Goal: Task Accomplishment & Management: Complete application form

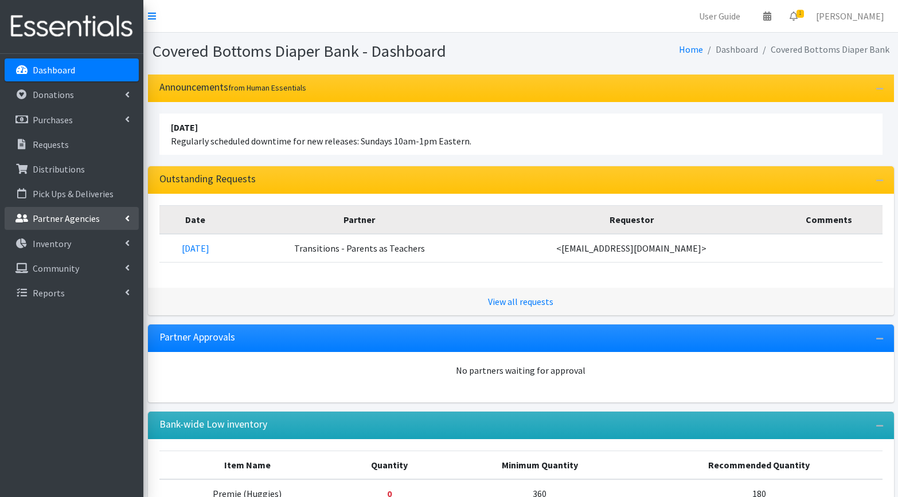
click at [48, 220] on p "Partner Agencies" at bounding box center [66, 218] width 67 height 11
click at [41, 245] on link "All Partners" at bounding box center [72, 243] width 134 height 23
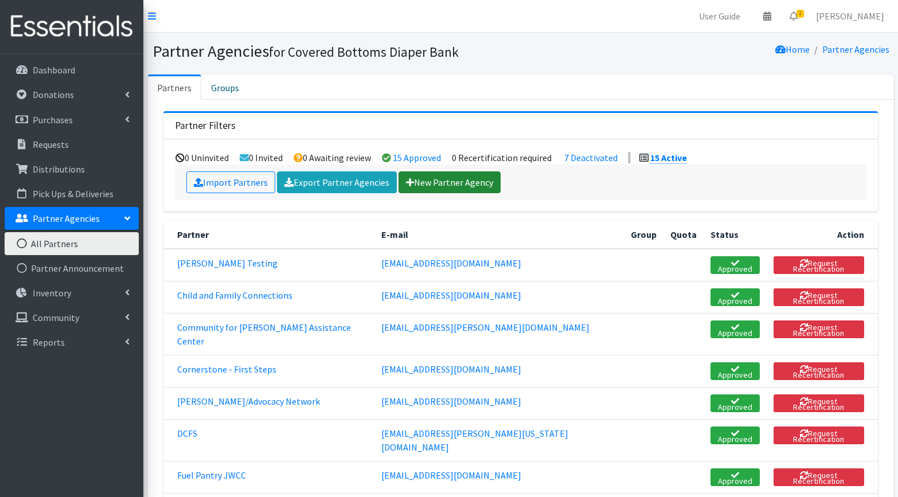
click at [432, 181] on link "New Partner Agency" at bounding box center [449, 182] width 102 height 22
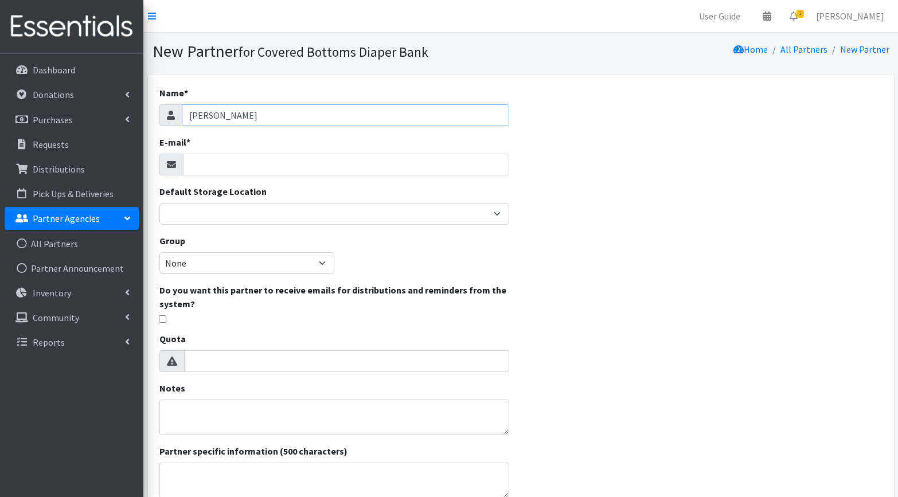
type input "[PERSON_NAME]"
paste input "ldeverger@bellaease.com"
type input "[EMAIL_ADDRESS][DOMAIN_NAME]"
click at [552, 209] on div "Name * Bella Ease E-mail * ldeverger@bellaease.com Default Storage Location Qui…" at bounding box center [521, 348] width 746 height 546
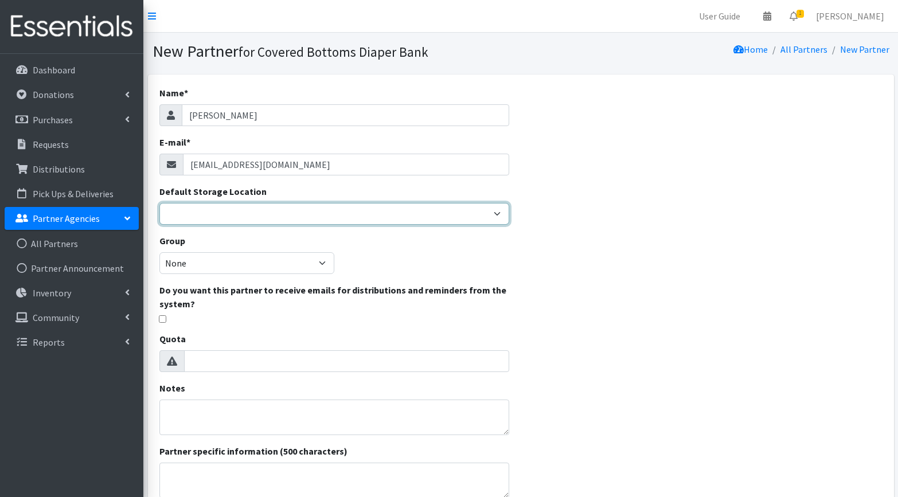
select select "105"
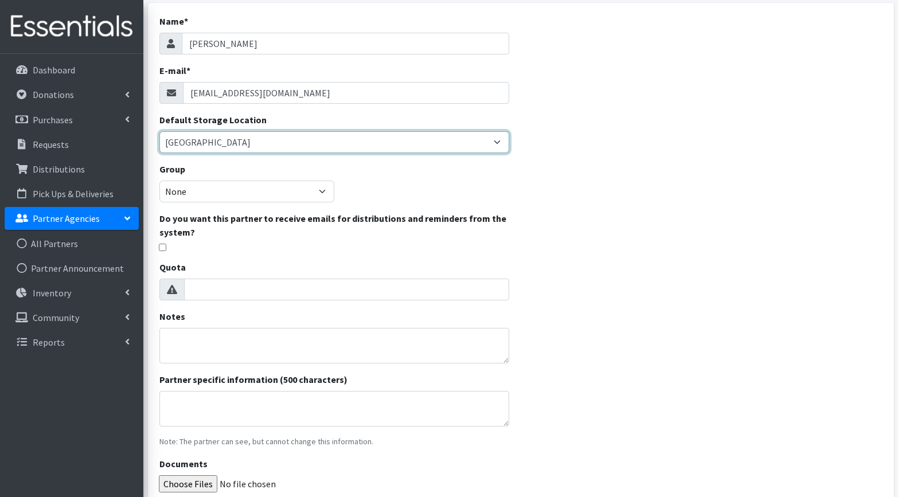
scroll to position [71, 0]
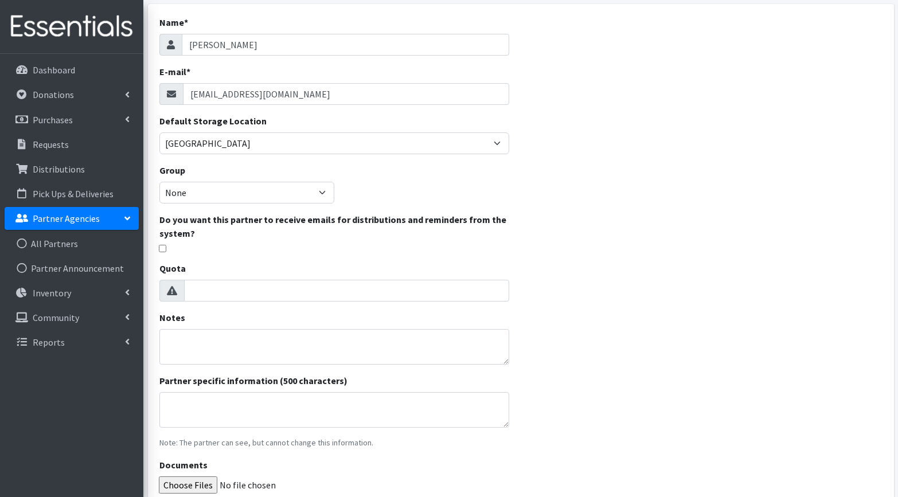
click at [161, 249] on input "checkbox" at bounding box center [162, 248] width 7 height 7
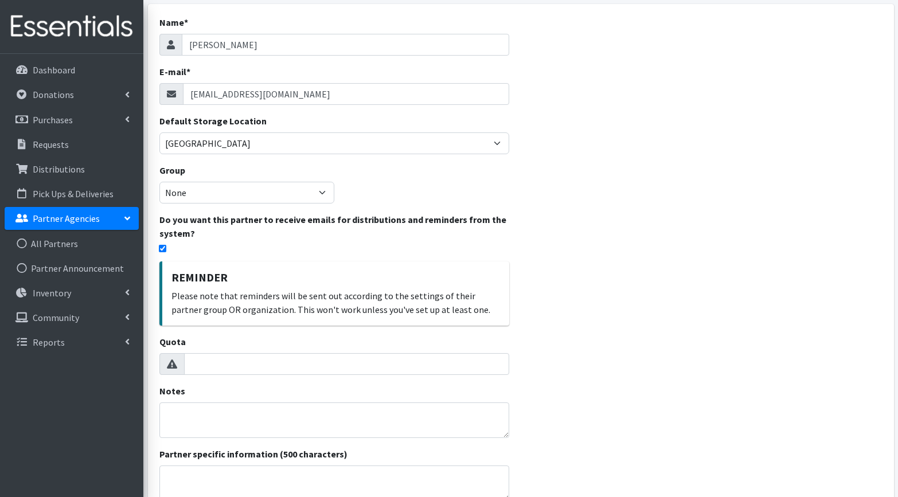
click at [161, 248] on input "checkbox" at bounding box center [162, 248] width 7 height 7
checkbox input "false"
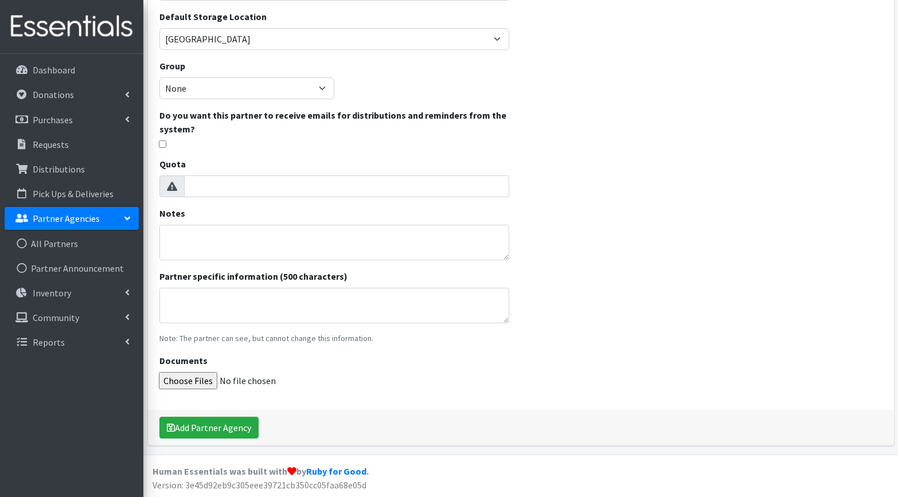
scroll to position [174, 0]
click at [198, 430] on button "Add Partner Agency" at bounding box center [208, 429] width 99 height 22
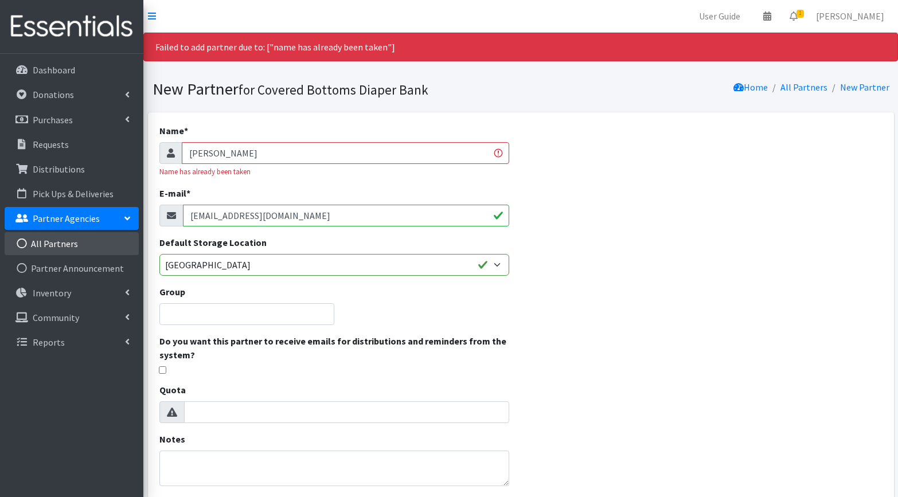
click at [48, 244] on link "All Partners" at bounding box center [72, 243] width 134 height 23
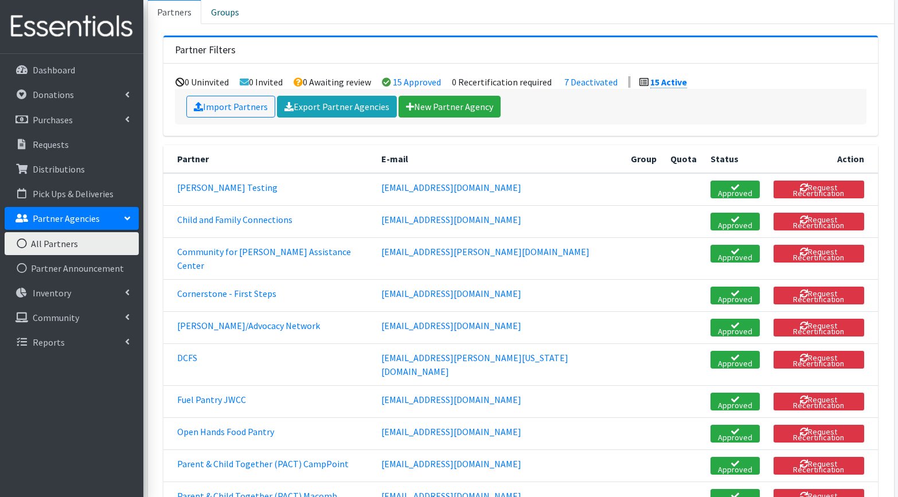
scroll to position [75, 0]
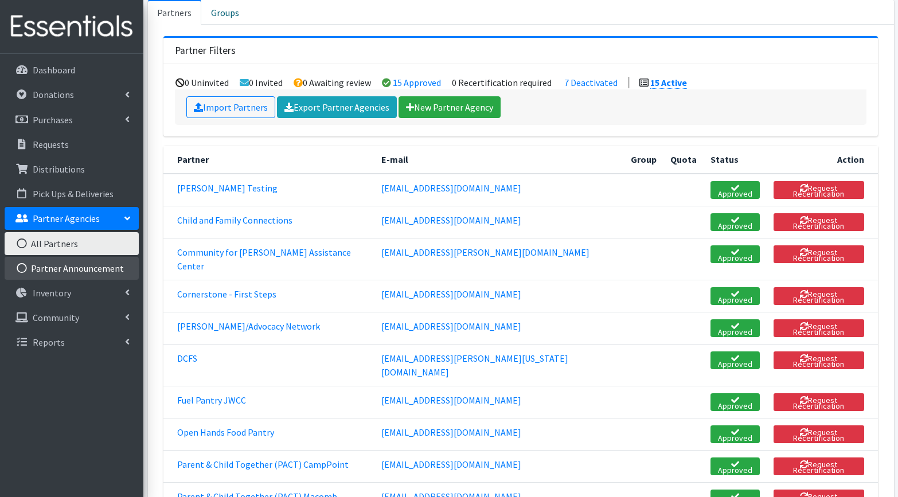
click at [79, 273] on link "Partner Announcement" at bounding box center [72, 268] width 134 height 23
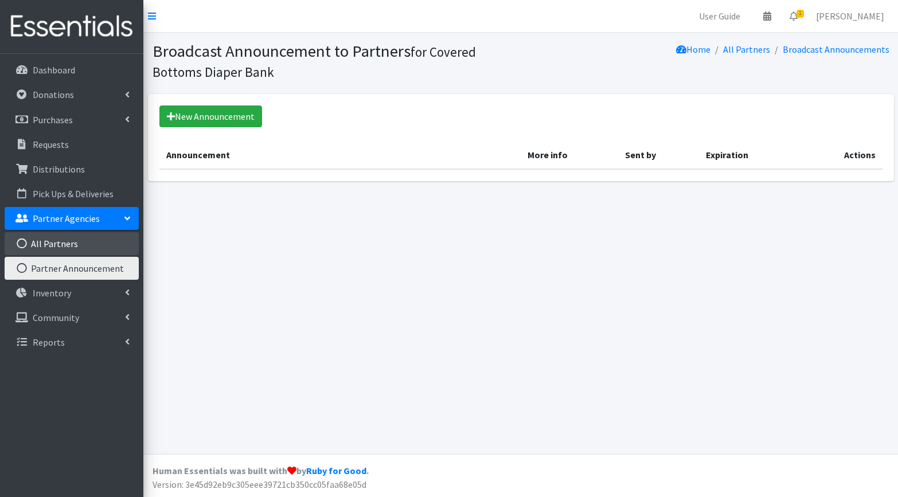
click at [63, 236] on link "All Partners" at bounding box center [72, 243] width 134 height 23
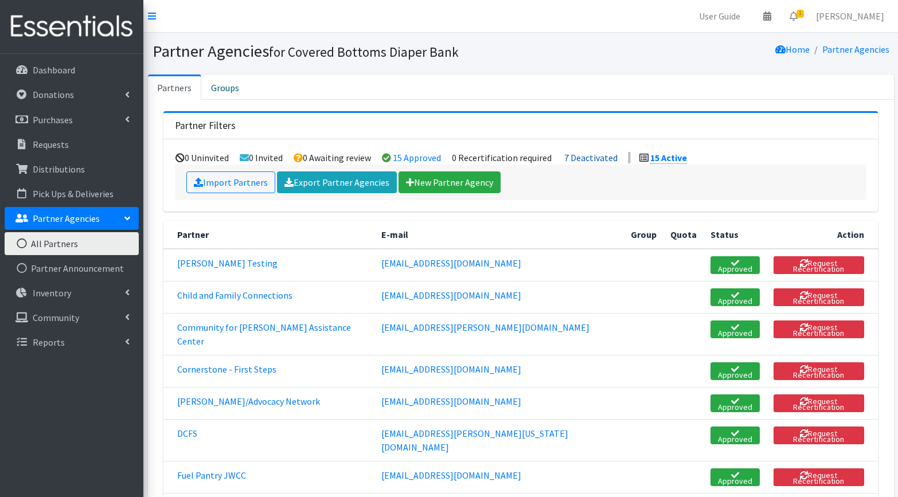
click at [598, 157] on link "7 Deactivated" at bounding box center [590, 157] width 53 height 11
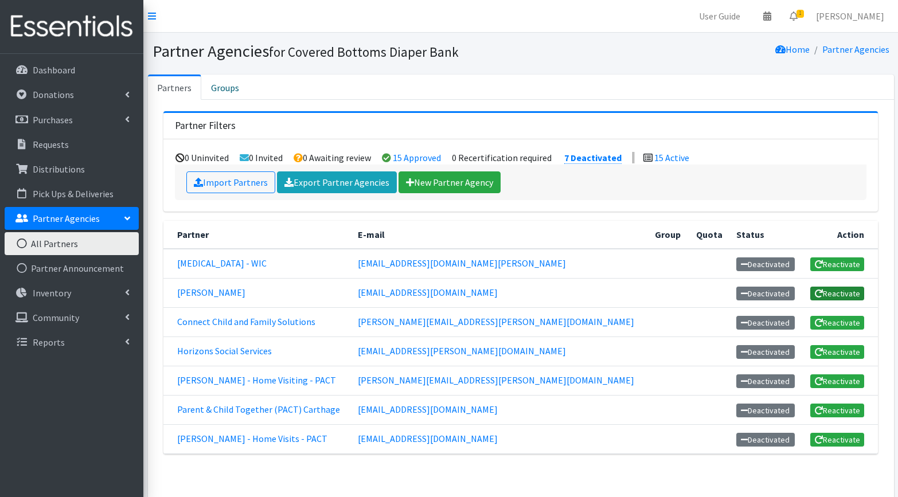
click at [827, 292] on link "Reactivate" at bounding box center [837, 294] width 54 height 14
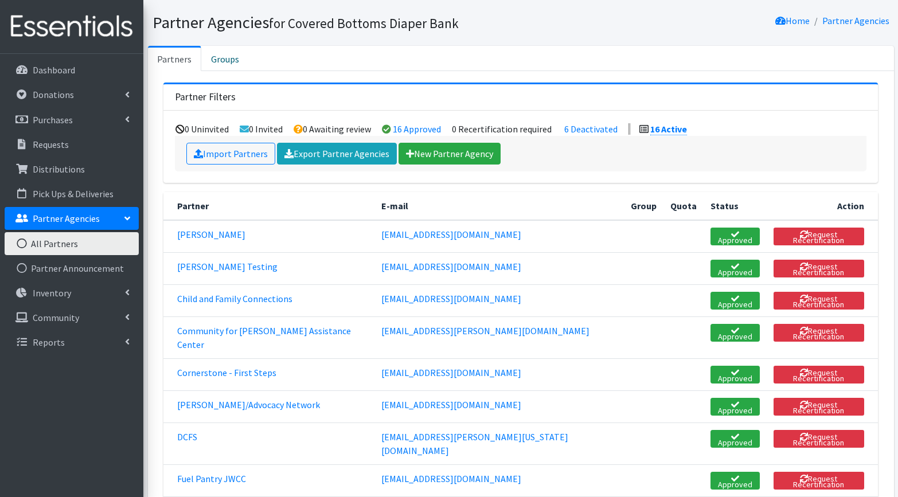
scroll to position [65, 0]
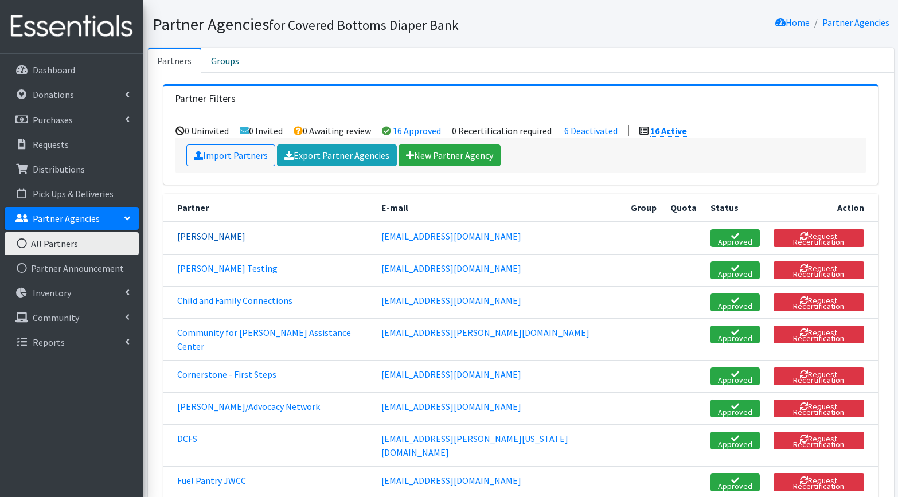
click at [208, 235] on link "[PERSON_NAME]" at bounding box center [211, 235] width 68 height 11
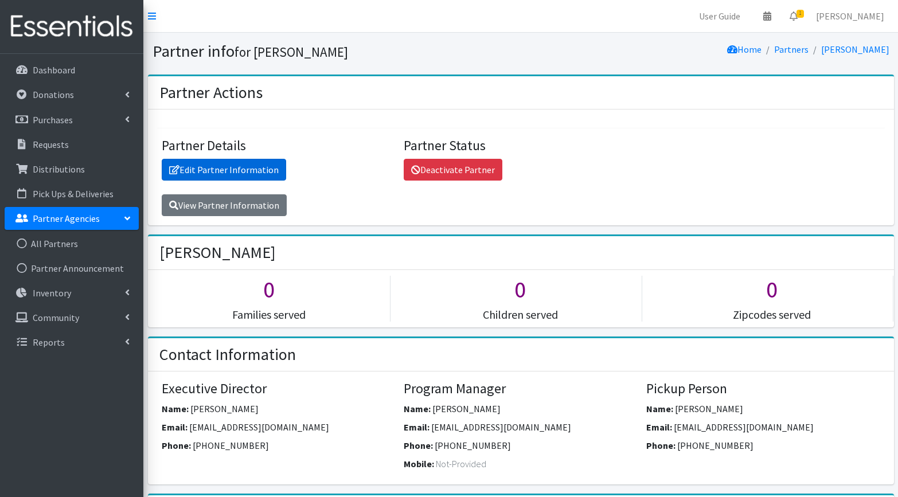
click at [221, 167] on link "Edit Partner Information" at bounding box center [224, 170] width 124 height 22
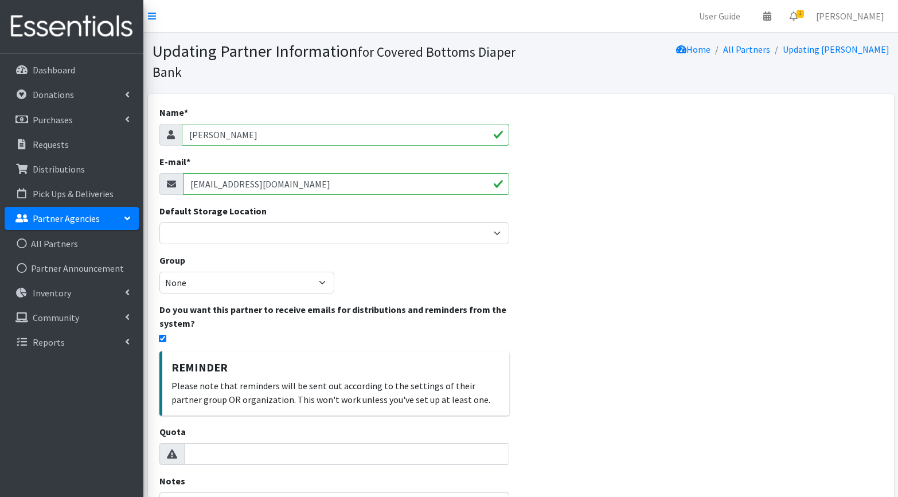
drag, startPoint x: 284, startPoint y: 186, endPoint x: 183, endPoint y: 186, distance: 100.3
click at [183, 184] on input "[EMAIL_ADDRESS][DOMAIN_NAME]" at bounding box center [346, 184] width 327 height 22
paste input "ldeverger"
type input "ldeverger@bellaease.com"
click at [530, 275] on div "Name * Bella Ease E-mail * ldeverger@bellaease.com Default Storage Location Qui…" at bounding box center [521, 426] width 746 height 665
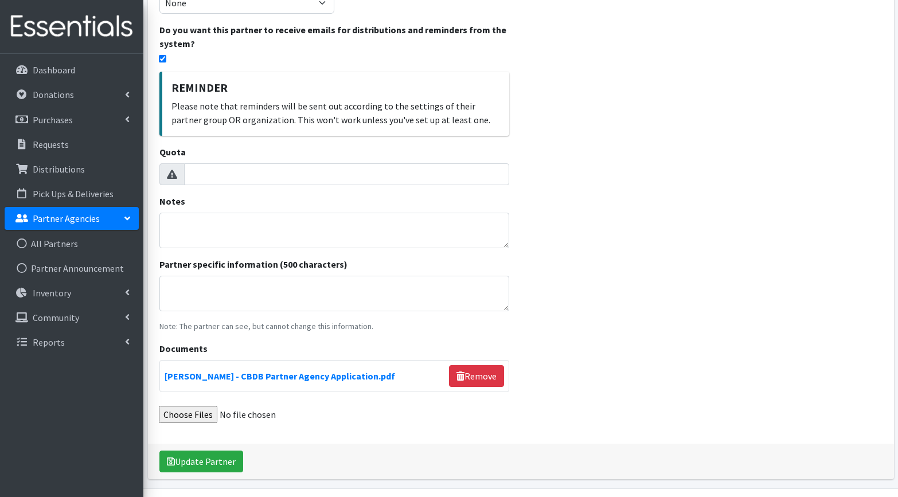
scroll to position [283, 0]
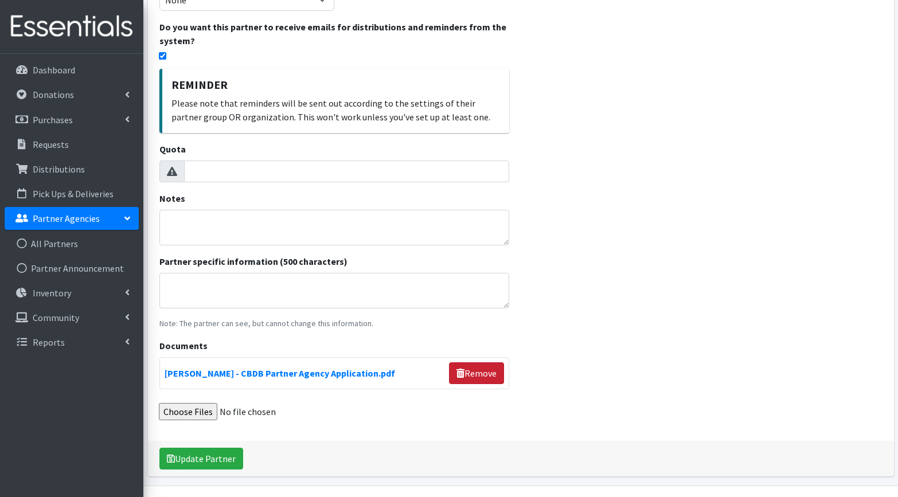
click at [478, 370] on link "Remove" at bounding box center [476, 373] width 55 height 22
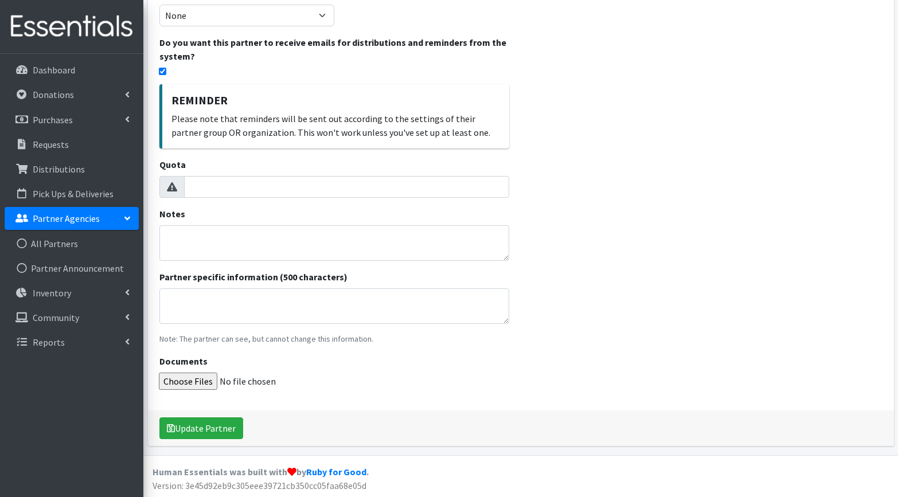
scroll to position [267, 0]
click at [210, 429] on button "Update Partner" at bounding box center [201, 429] width 84 height 22
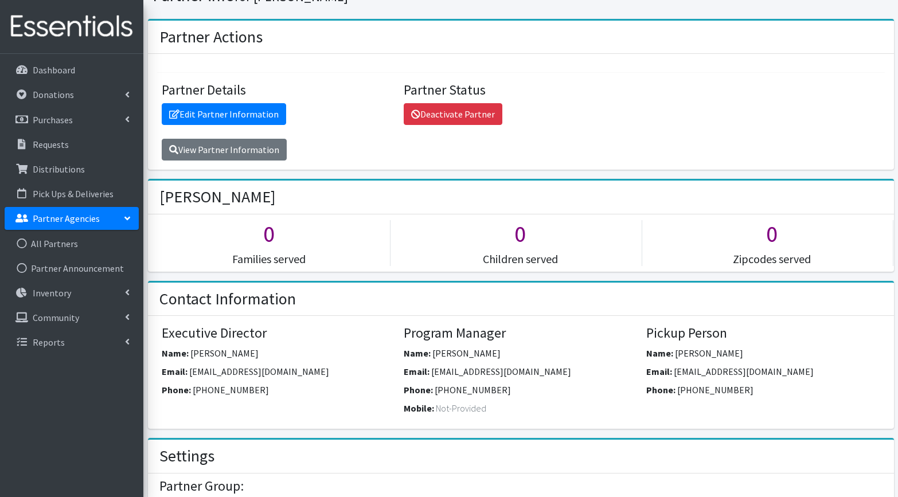
scroll to position [98, 0]
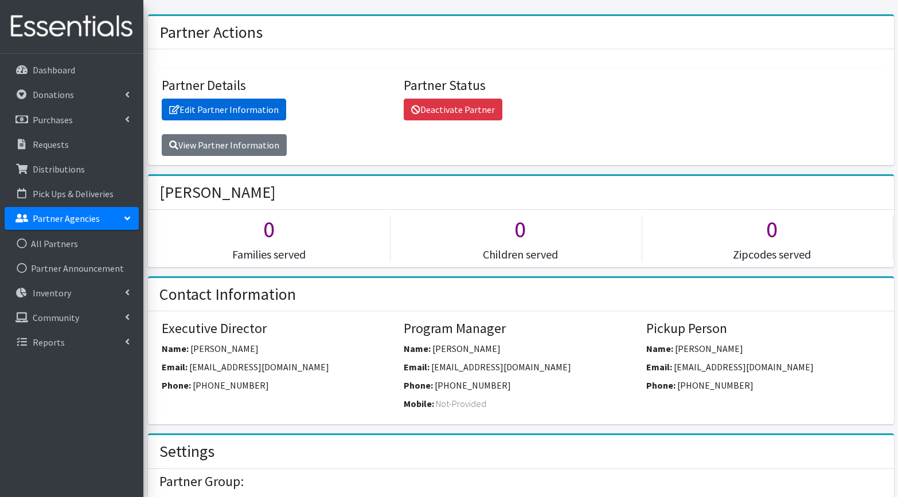
click at [212, 108] on link "Edit Partner Information" at bounding box center [224, 110] width 124 height 22
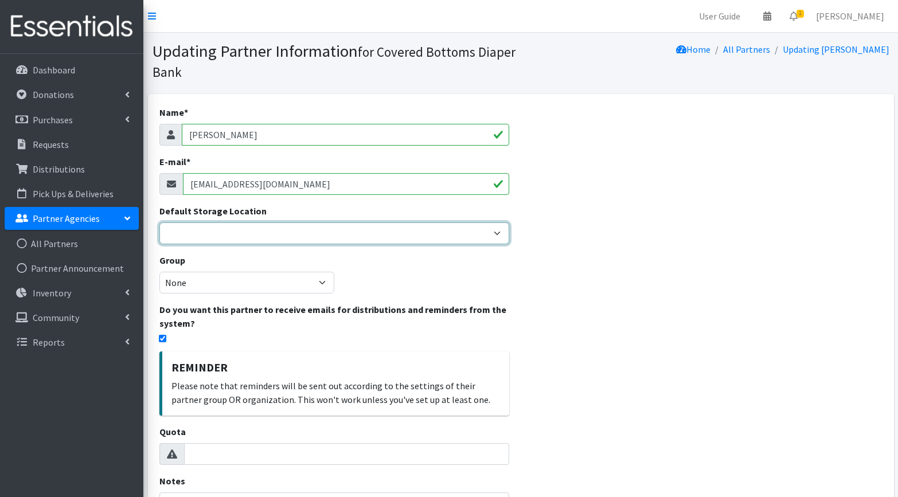
select select "105"
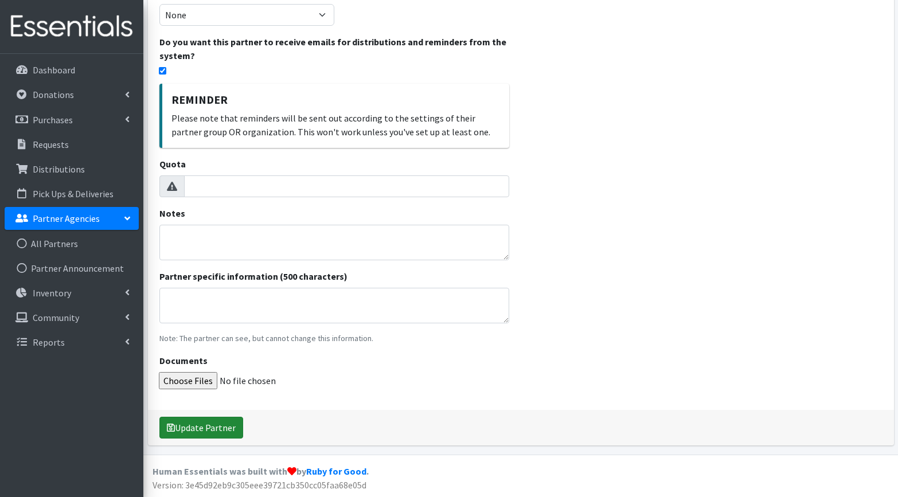
scroll to position [267, 0]
click at [207, 426] on button "Update Partner" at bounding box center [201, 429] width 84 height 22
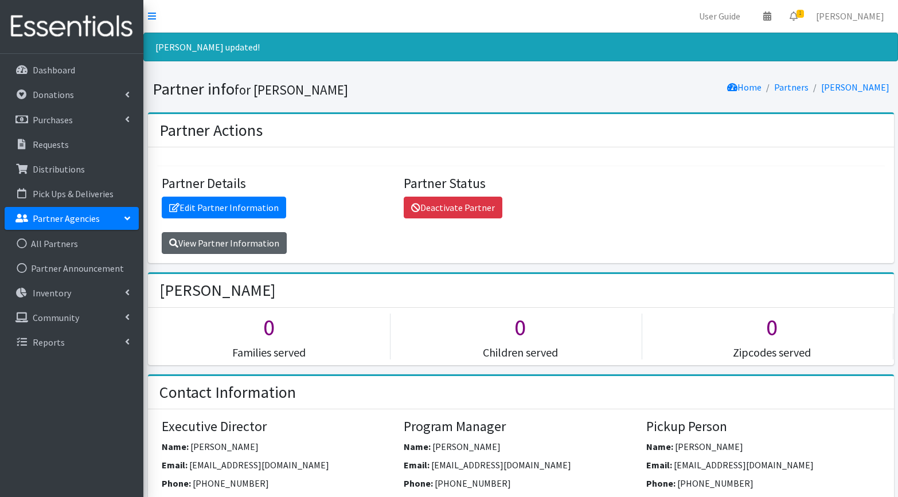
click at [208, 246] on link "View Partner Information" at bounding box center [224, 243] width 125 height 22
click at [457, 204] on link "Deactivate Partner" at bounding box center [453, 208] width 99 height 22
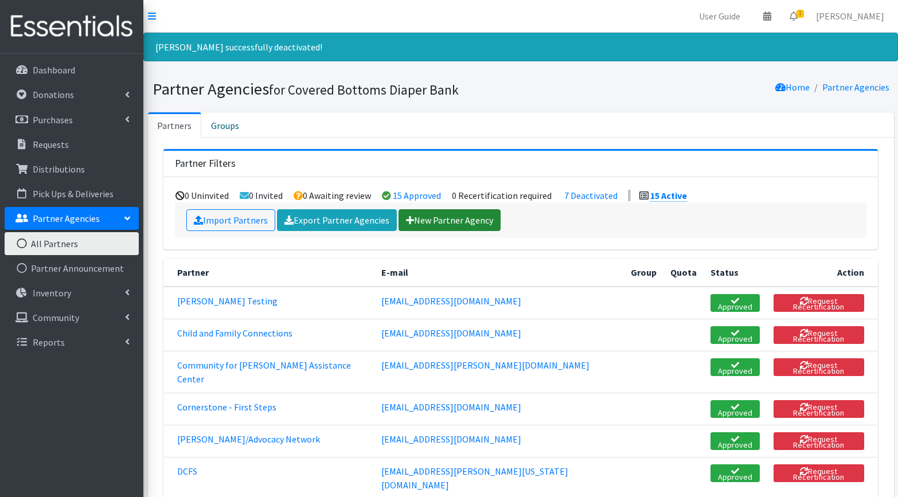
click at [435, 221] on link "New Partner Agency" at bounding box center [449, 220] width 102 height 22
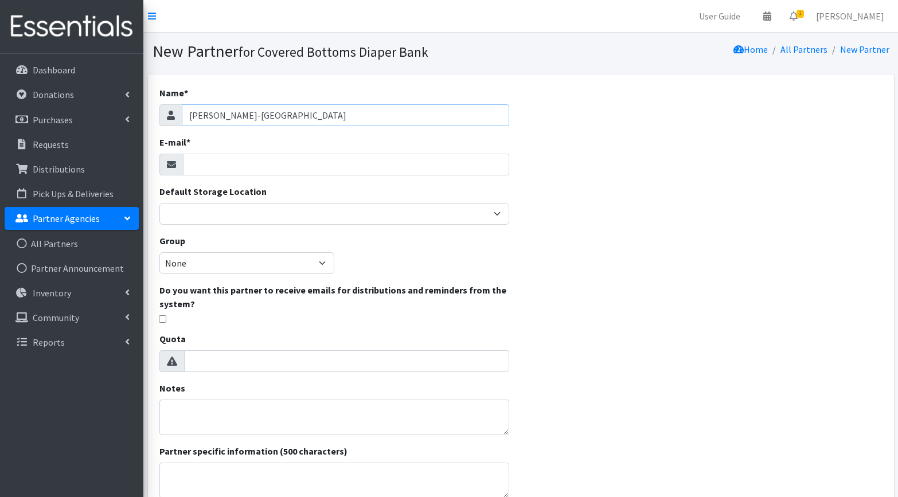
type input "[PERSON_NAME]-[GEOGRAPHIC_DATA]"
paste input "[EMAIL_ADDRESS][DOMAIN_NAME]"
type input "[EMAIL_ADDRESS][DOMAIN_NAME]"
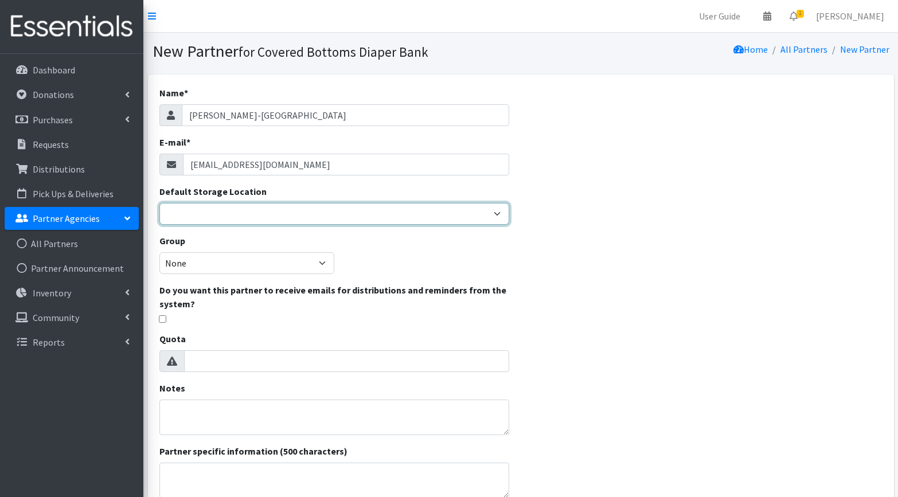
select select "105"
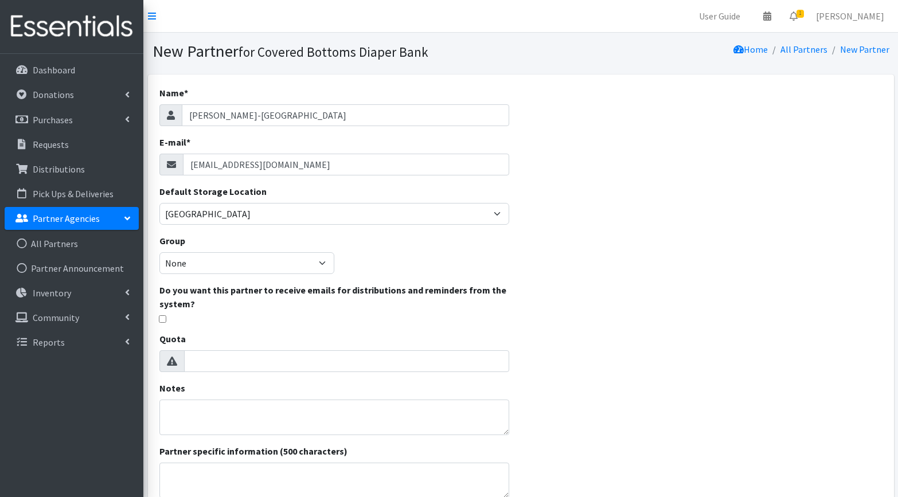
click at [161, 318] on input "checkbox" at bounding box center [162, 318] width 7 height 7
checkbox input "true"
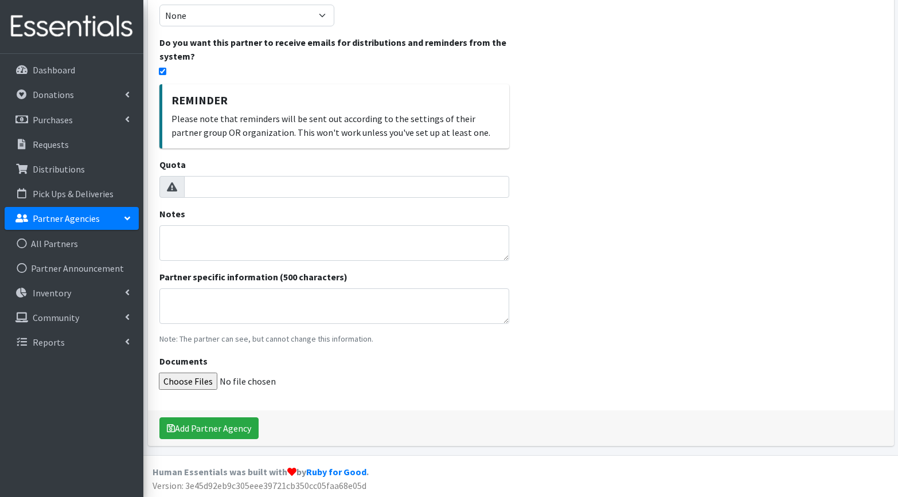
scroll to position [247, 0]
click at [191, 428] on button "Add Partner Agency" at bounding box center [208, 429] width 99 height 22
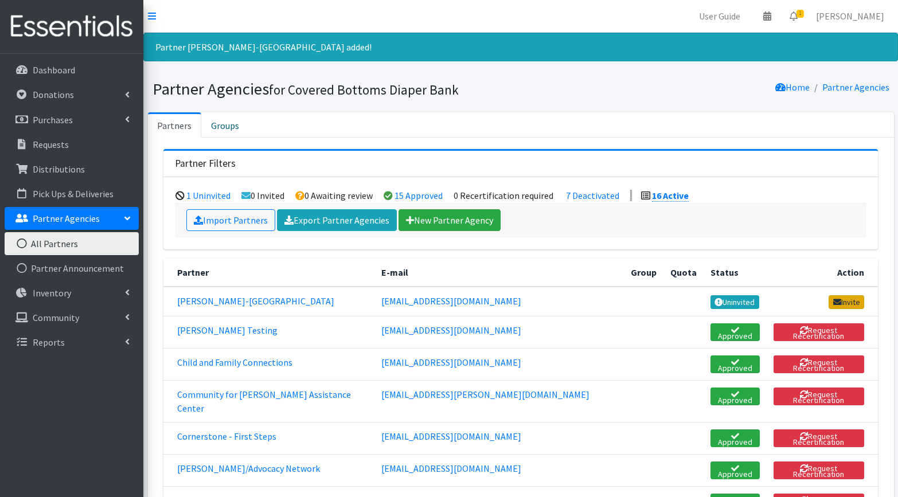
click at [847, 300] on link "Invite" at bounding box center [846, 302] width 36 height 14
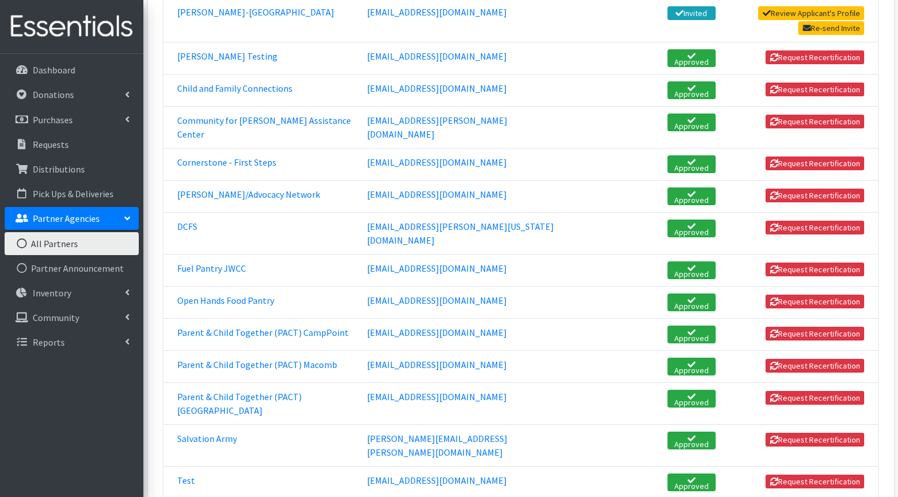
scroll to position [287, 0]
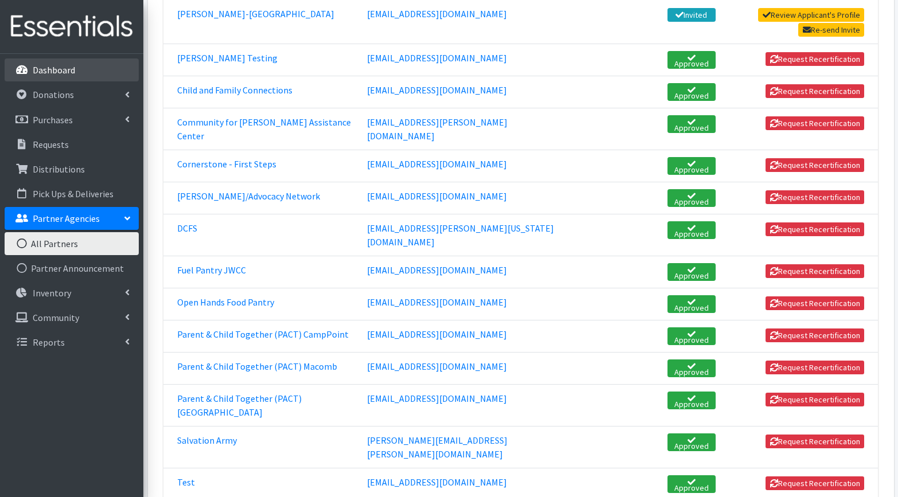
click at [54, 65] on p "Dashboard" at bounding box center [54, 69] width 42 height 11
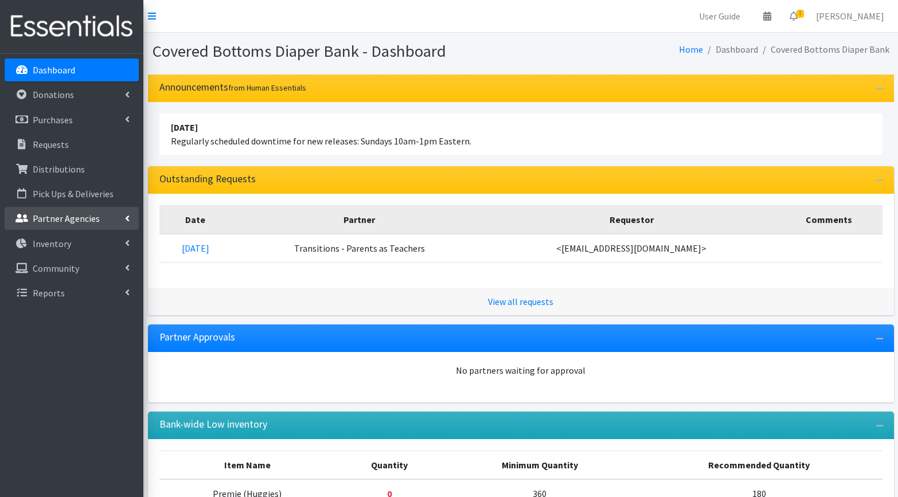
click at [53, 219] on p "Partner Agencies" at bounding box center [66, 218] width 67 height 11
click at [45, 242] on link "All Partners" at bounding box center [72, 243] width 134 height 23
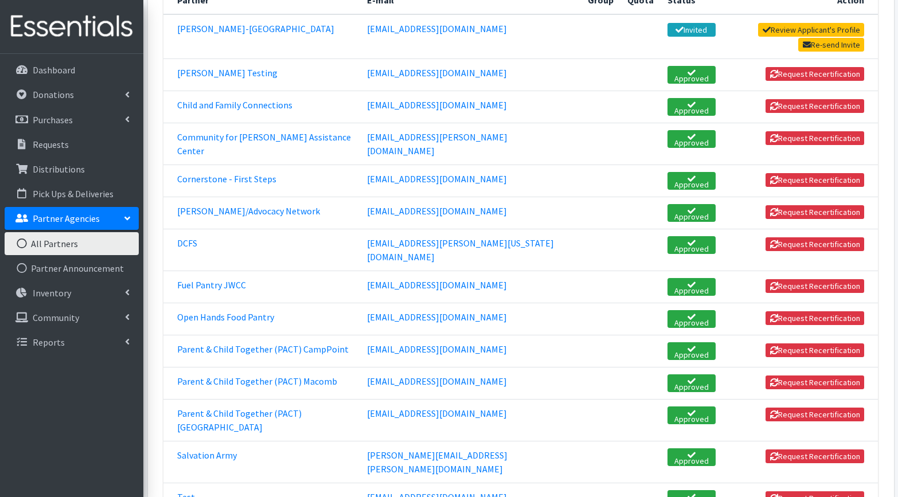
scroll to position [235, 0]
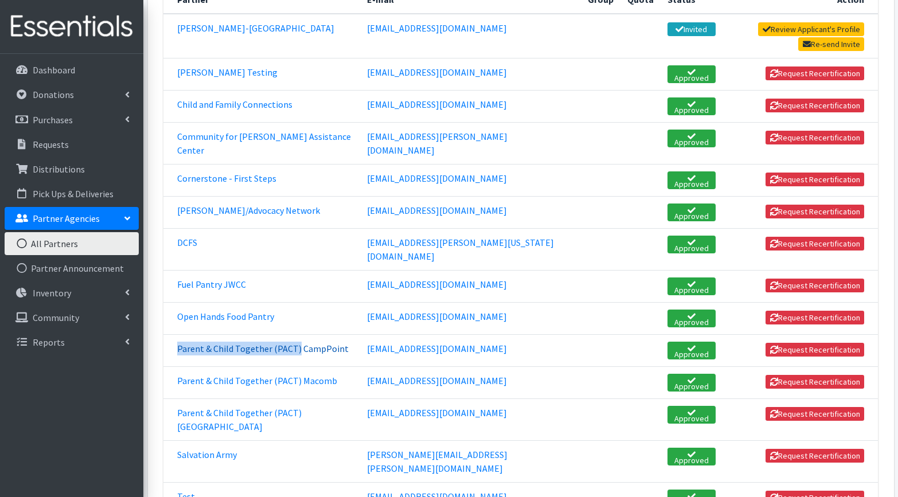
drag, startPoint x: 175, startPoint y: 291, endPoint x: 295, endPoint y: 295, distance: 119.3
click at [295, 334] on td "Parent & Child Together (PACT) CampPoint" at bounding box center [261, 350] width 197 height 32
copy link "Parent & Child Together (PACT)"
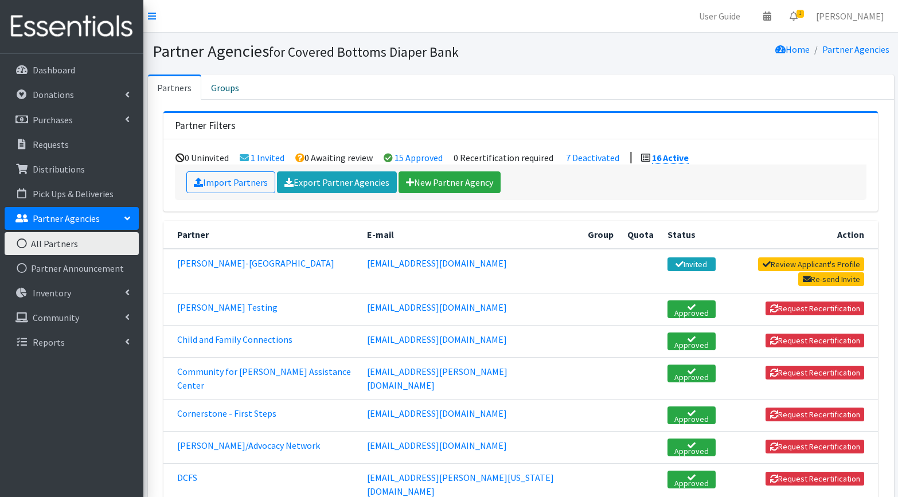
scroll to position [0, 0]
click at [439, 187] on link "New Partner Agency" at bounding box center [449, 182] width 102 height 22
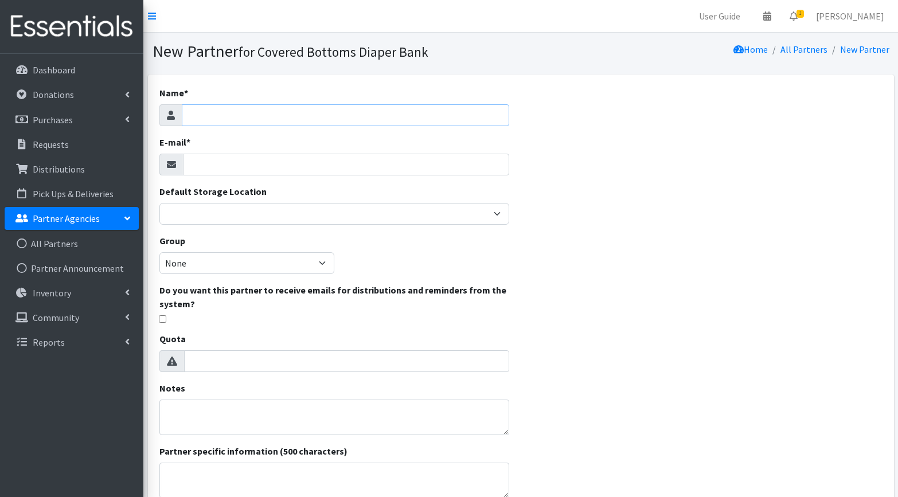
paste input "Parent & Child Together (PACT)"
paste input "Quincydiapers"
click at [335, 115] on input "Parent & Child Together (PACT) Quincydiapers" at bounding box center [346, 115] width 328 height 22
type input "Parent & Child Together (PACT) [PERSON_NAME]"
paste input "Quincydiapers@pactheadstart.com"
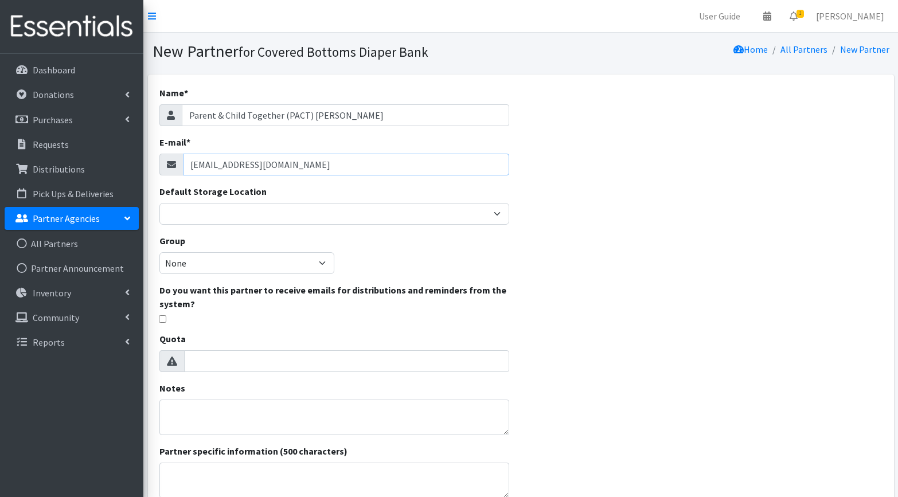
type input "Quincydiapers@pactheadstart.com"
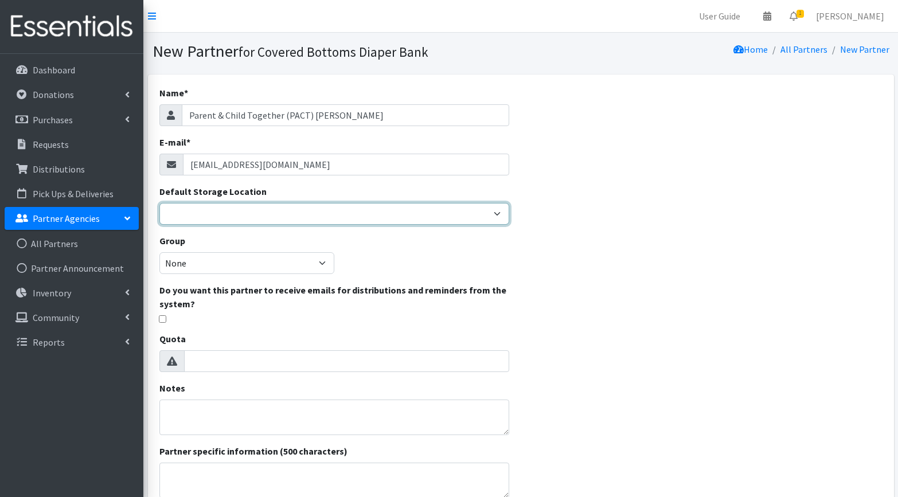
select select "105"
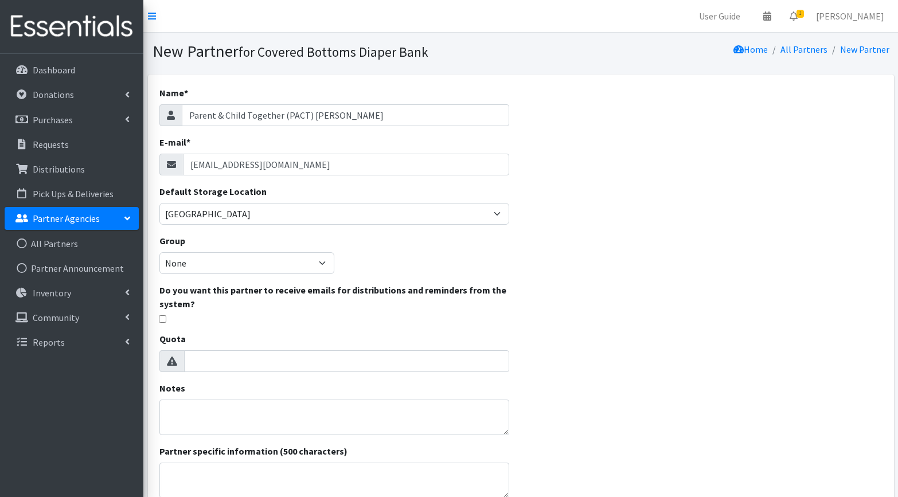
click at [162, 318] on input "checkbox" at bounding box center [162, 318] width 7 height 7
checkbox input "true"
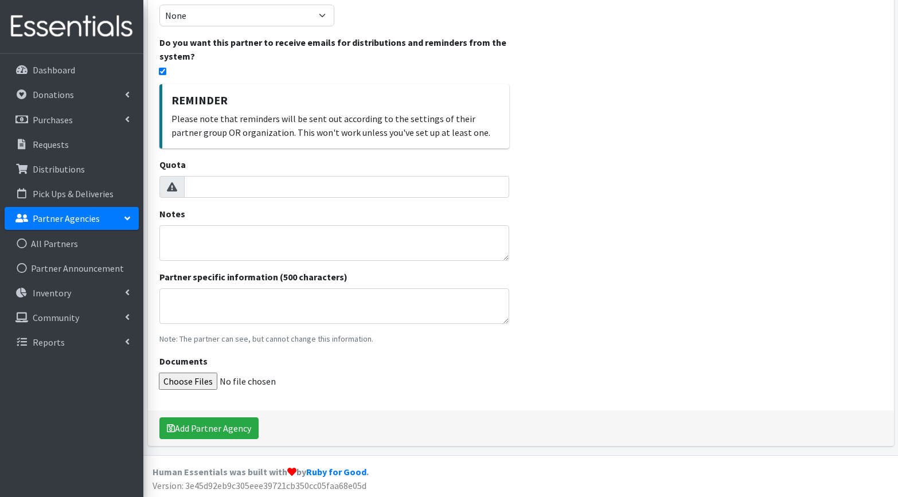
scroll to position [247, 0]
click at [189, 429] on button "Add Partner Agency" at bounding box center [208, 429] width 99 height 22
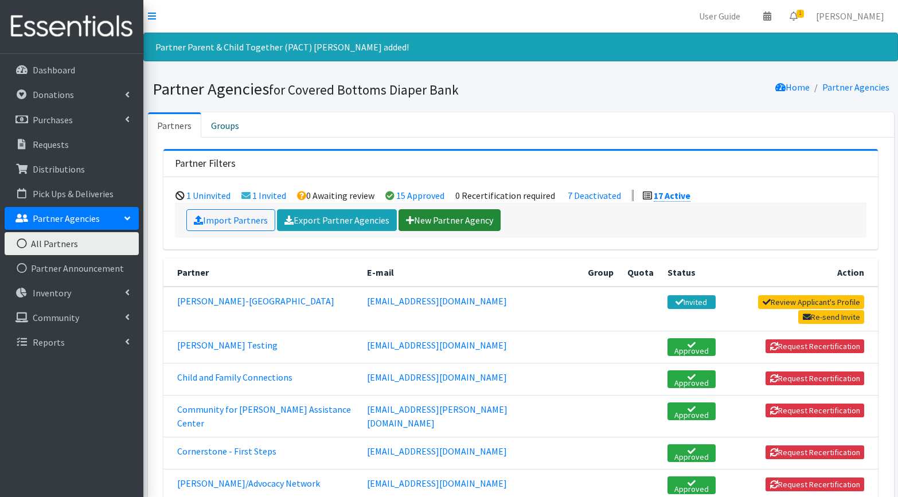
click at [440, 224] on link "New Partner Agency" at bounding box center [449, 220] width 102 height 22
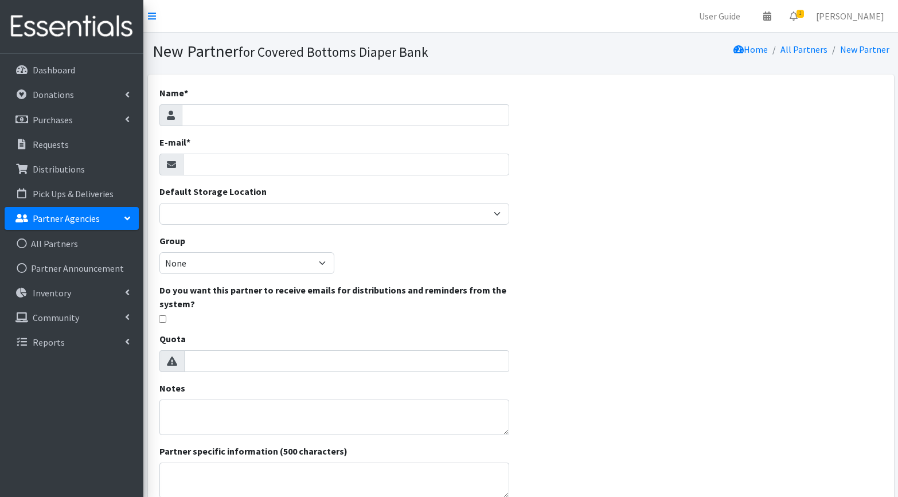
click at [52, 218] on p "Partner Agencies" at bounding box center [66, 218] width 67 height 11
click at [50, 245] on link "All Partners" at bounding box center [72, 243] width 134 height 23
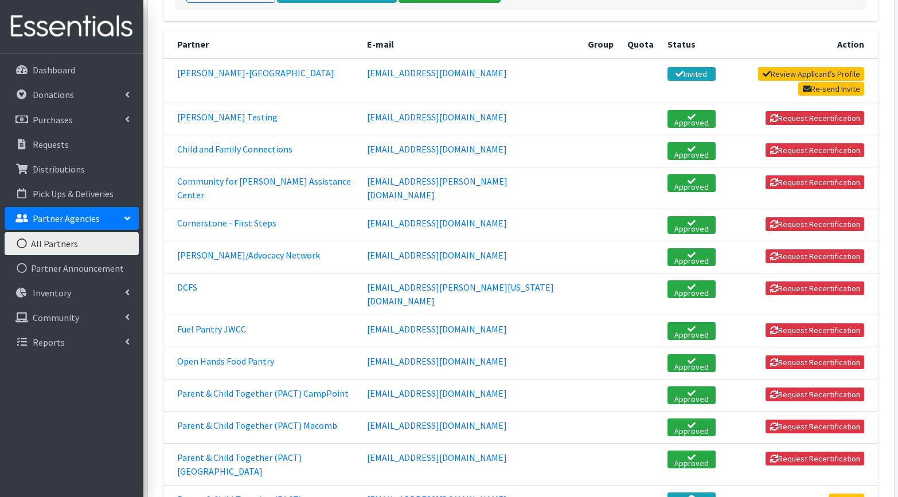
scroll to position [191, 0]
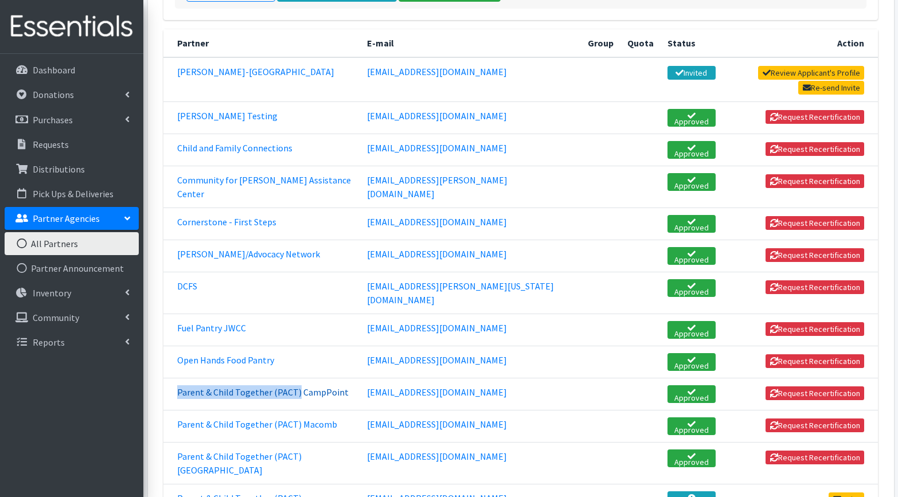
drag, startPoint x: 176, startPoint y: 335, endPoint x: 293, endPoint y: 336, distance: 117.5
click at [293, 378] on td "Parent & Child Together (PACT) CampPoint" at bounding box center [261, 394] width 197 height 32
copy link "Parent & Child Together (PACT)"
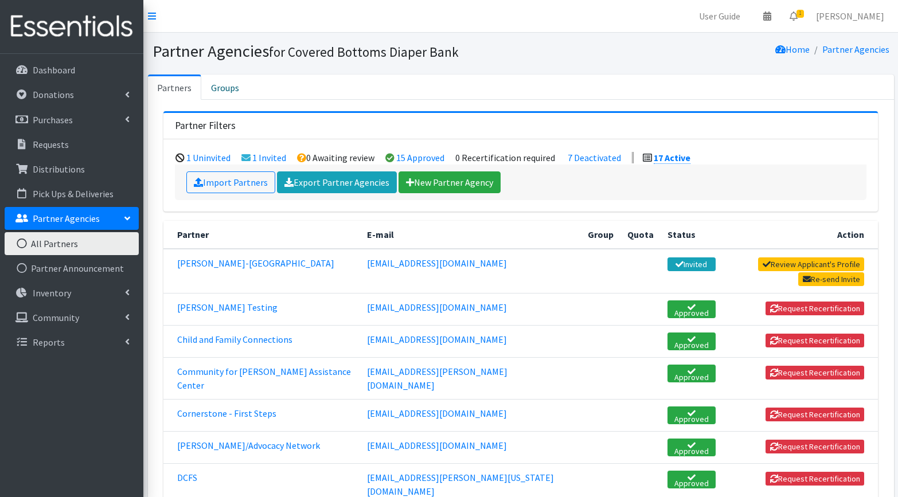
scroll to position [0, 0]
click at [425, 180] on link "New Partner Agency" at bounding box center [449, 182] width 102 height 22
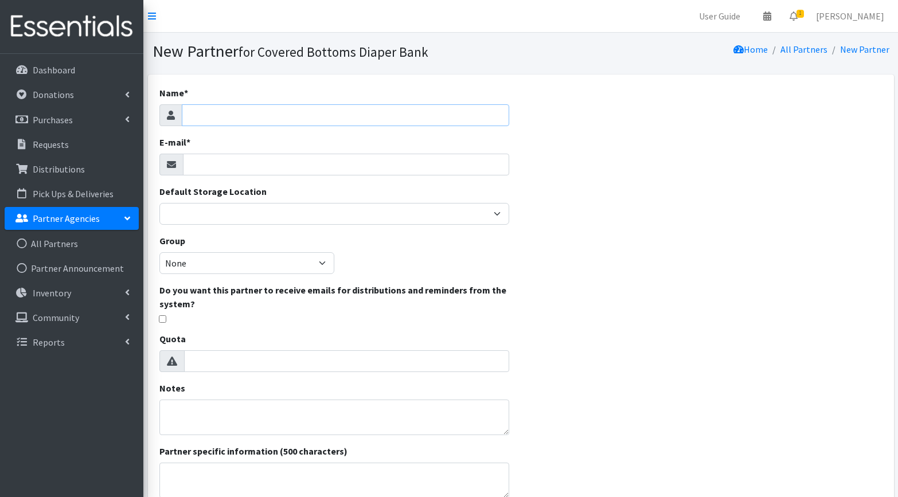
paste input "Parent & Child Together (PACT)"
type input "Parent & Child Together (PACT)"
paste input "EHSarea3diapers@pactheadstart.com"
type input "EHSarea3diapers@pactheadstart.com"
click at [341, 112] on input "Parent & Child Together (PACT)" at bounding box center [346, 115] width 328 height 22
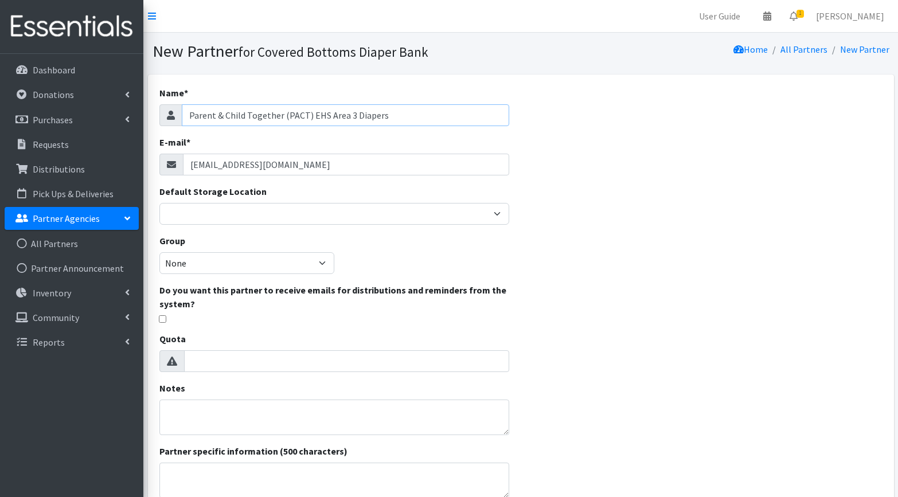
type input "Parent & Child Together (PACT) EHS Area 3 Diapers"
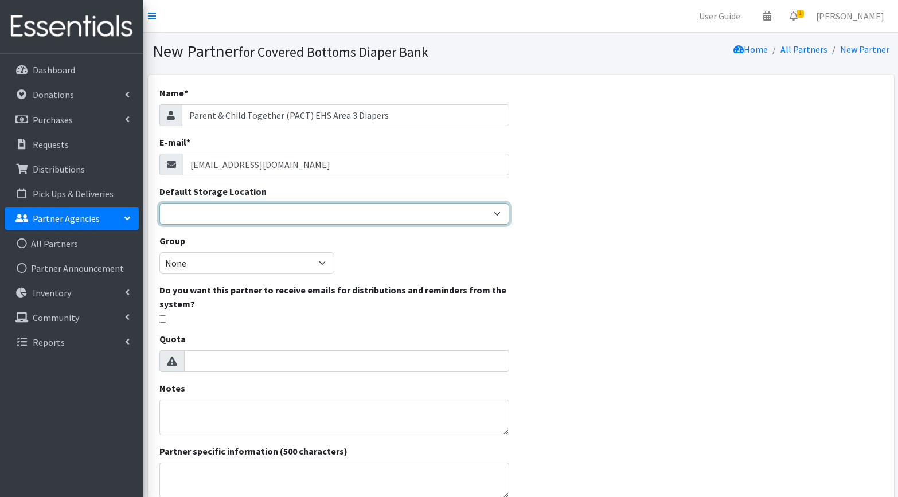
select select "105"
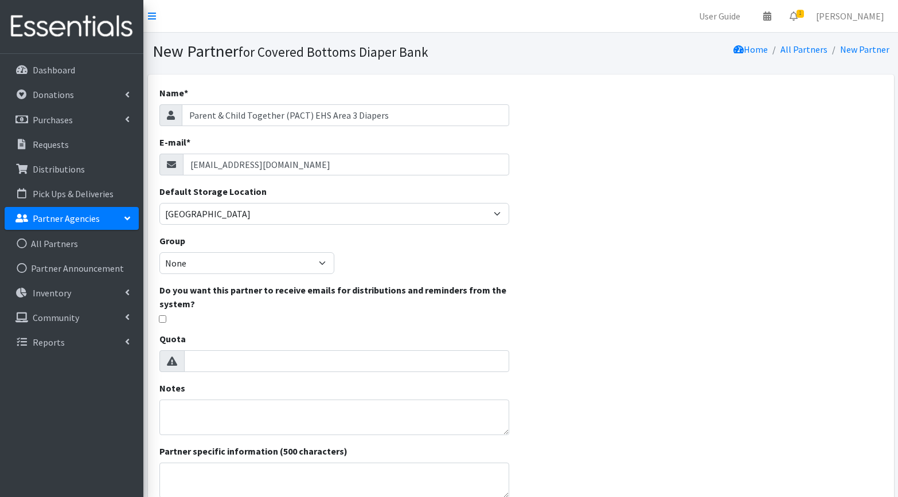
click at [165, 320] on input "checkbox" at bounding box center [162, 318] width 7 height 7
checkbox input "true"
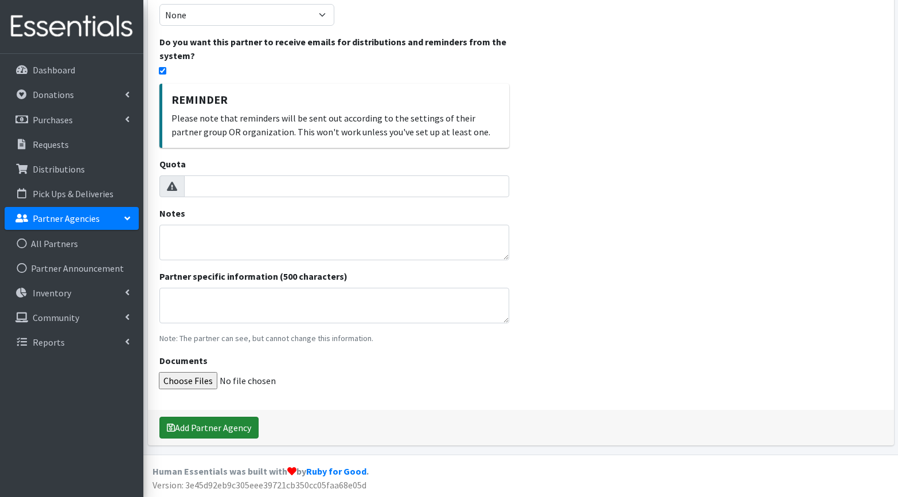
scroll to position [247, 0]
click at [195, 433] on button "Add Partner Agency" at bounding box center [208, 429] width 99 height 22
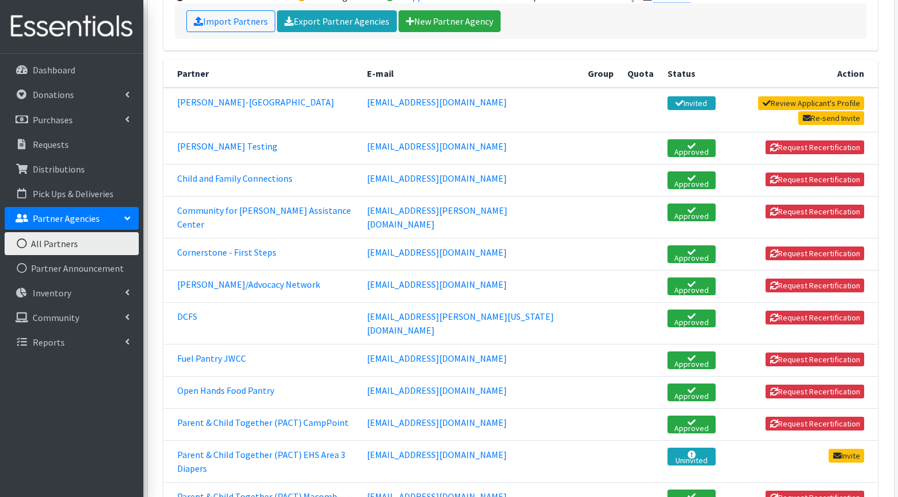
scroll to position [199, 0]
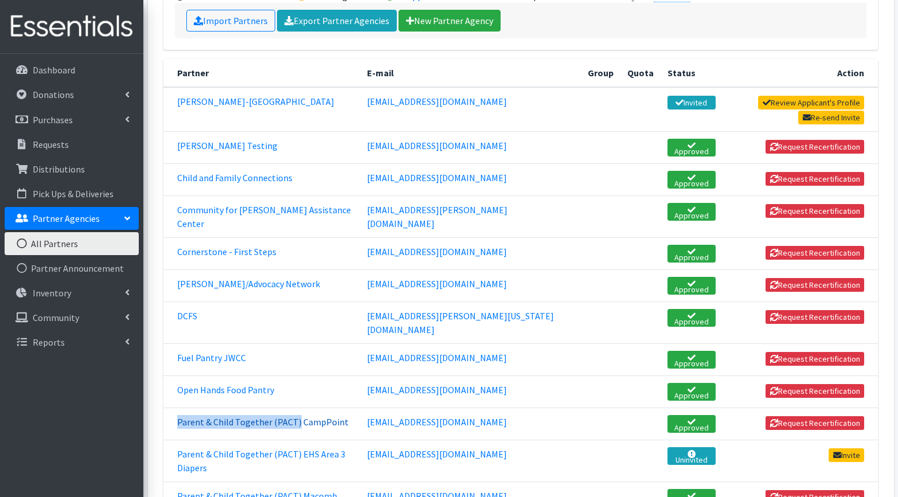
drag, startPoint x: 175, startPoint y: 365, endPoint x: 295, endPoint y: 367, distance: 119.8
click at [295, 408] on td "Parent & Child Together (PACT) CampPoint" at bounding box center [261, 424] width 197 height 32
copy link "Parent & Child Together (PACT)"
click at [449, 19] on link "New Partner Agency" at bounding box center [449, 21] width 102 height 22
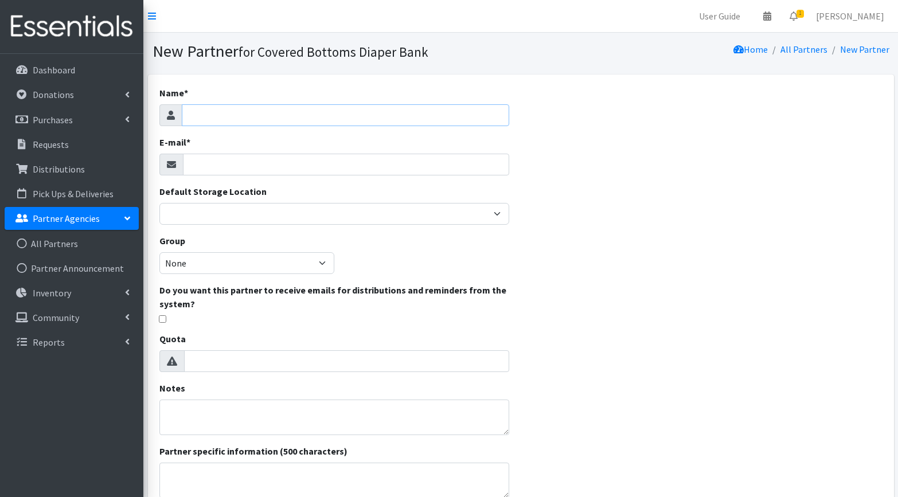
paste input "Parent & Child Together (PACT)"
type input "Parent & Child Together (PACT)"
paste input "[EMAIL_ADDRESS][DOMAIN_NAME]"
type input "[EMAIL_ADDRESS][DOMAIN_NAME]"
click at [328, 116] on input "Parent & Child Together (PACT)" at bounding box center [346, 115] width 328 height 22
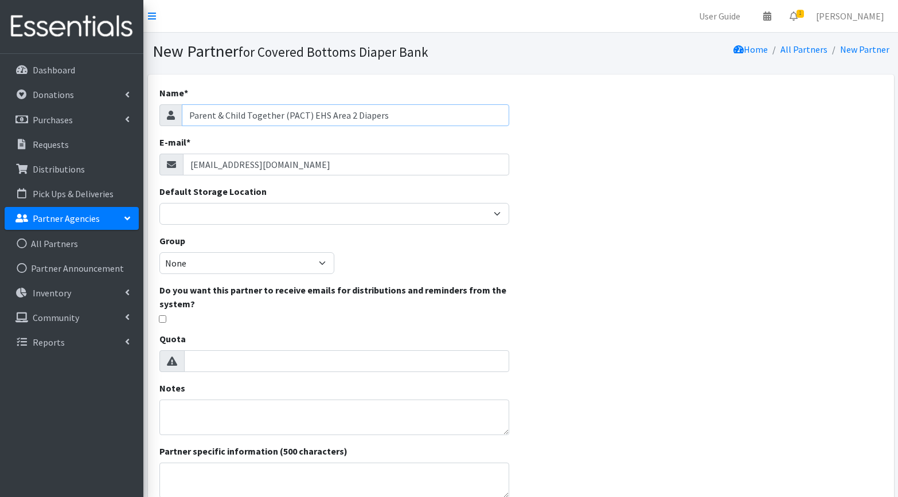
type input "Parent & Child Together (PACT) EHS Area 2 Diapers"
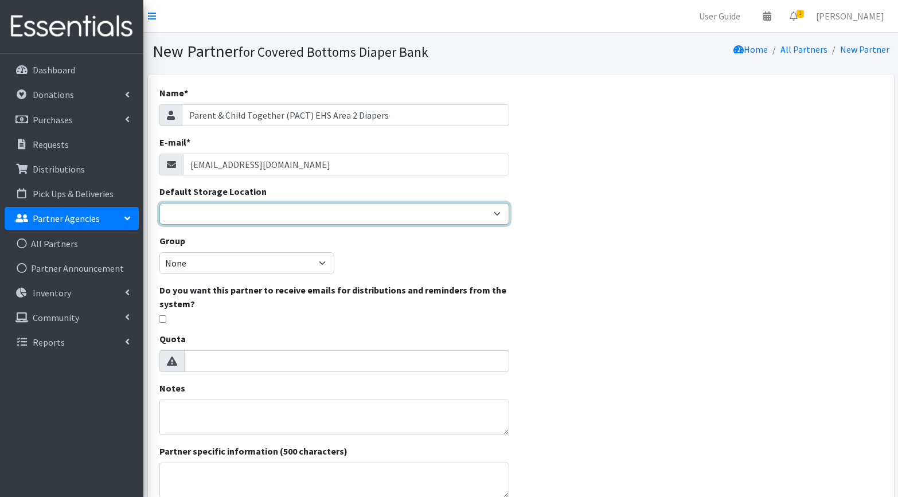
select select "105"
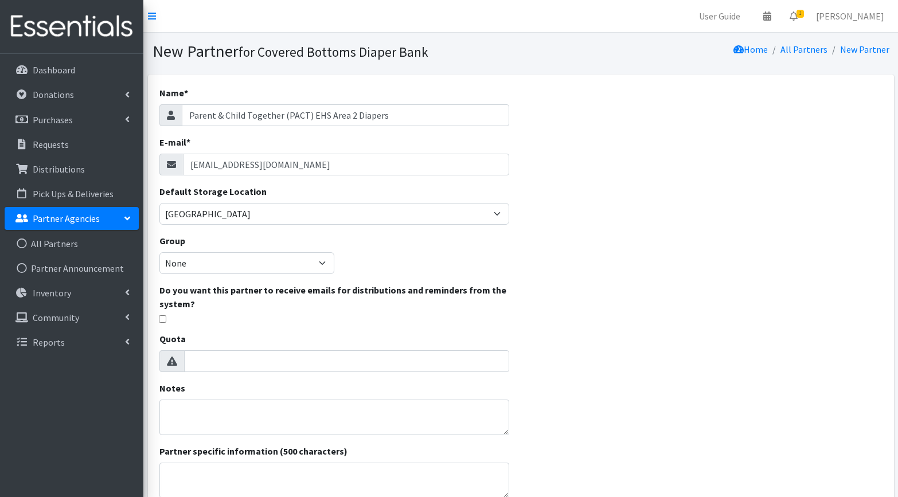
click at [163, 320] on input "checkbox" at bounding box center [162, 318] width 7 height 7
checkbox input "true"
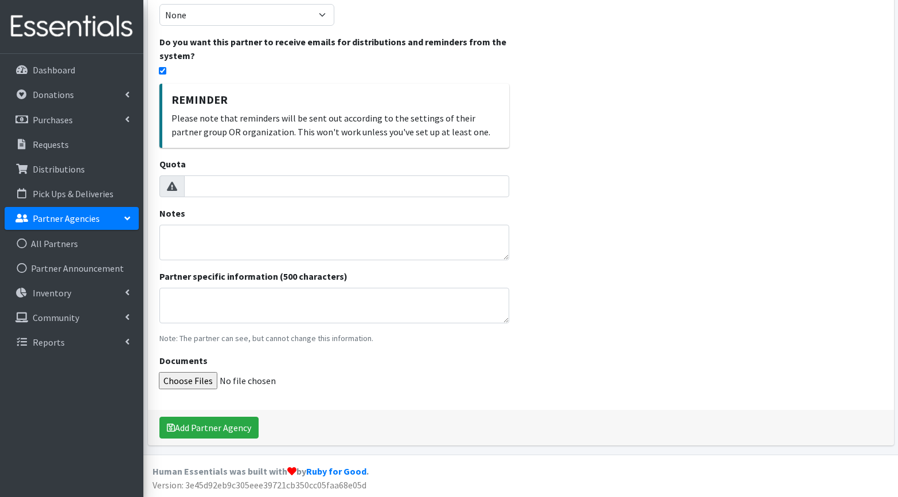
scroll to position [247, 0]
click at [215, 428] on button "Add Partner Agency" at bounding box center [208, 429] width 99 height 22
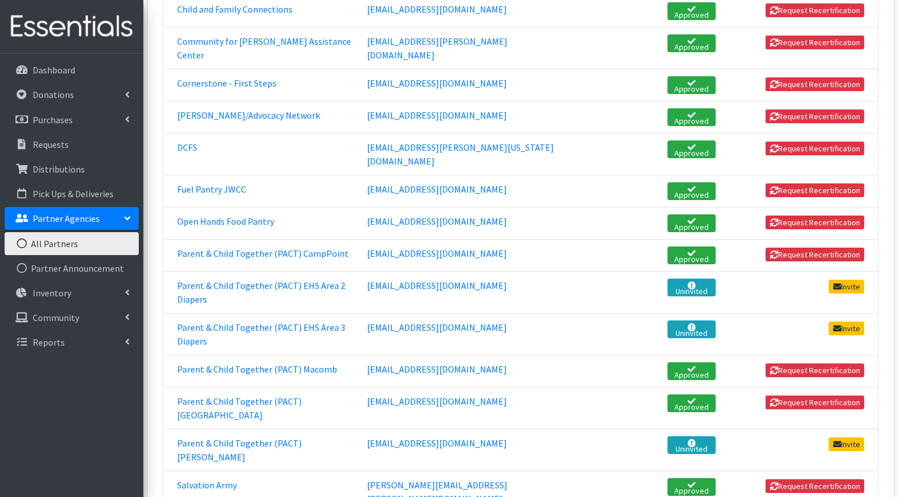
scroll to position [369, 0]
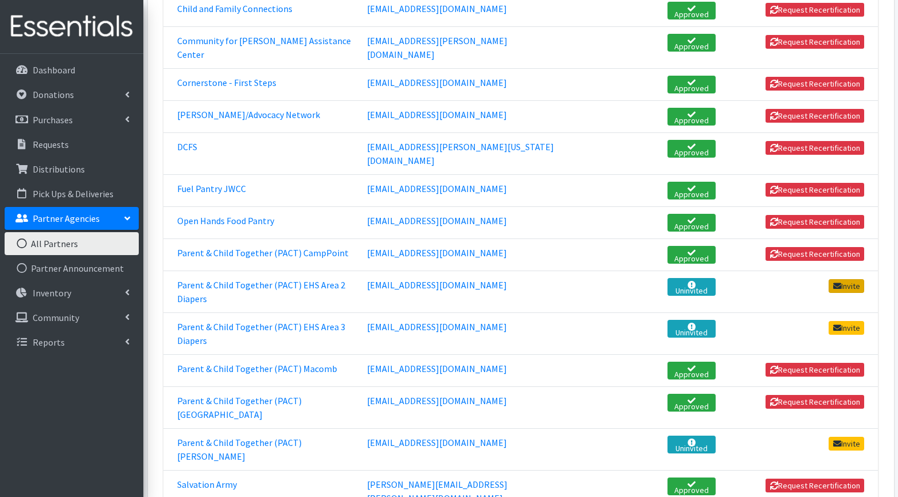
click at [848, 279] on link "Invite" at bounding box center [846, 286] width 36 height 14
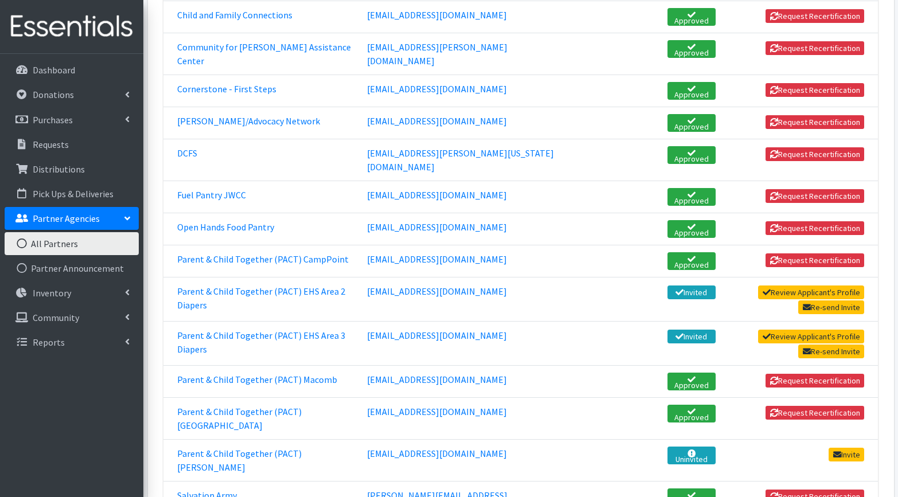
scroll to position [363, 0]
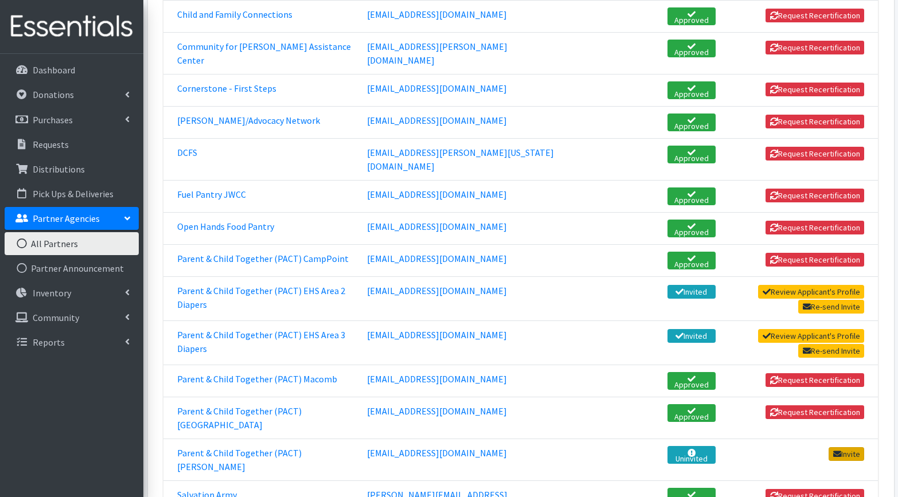
click at [845, 447] on link "Invite" at bounding box center [846, 454] width 36 height 14
